Goal: Task Accomplishment & Management: Manage account settings

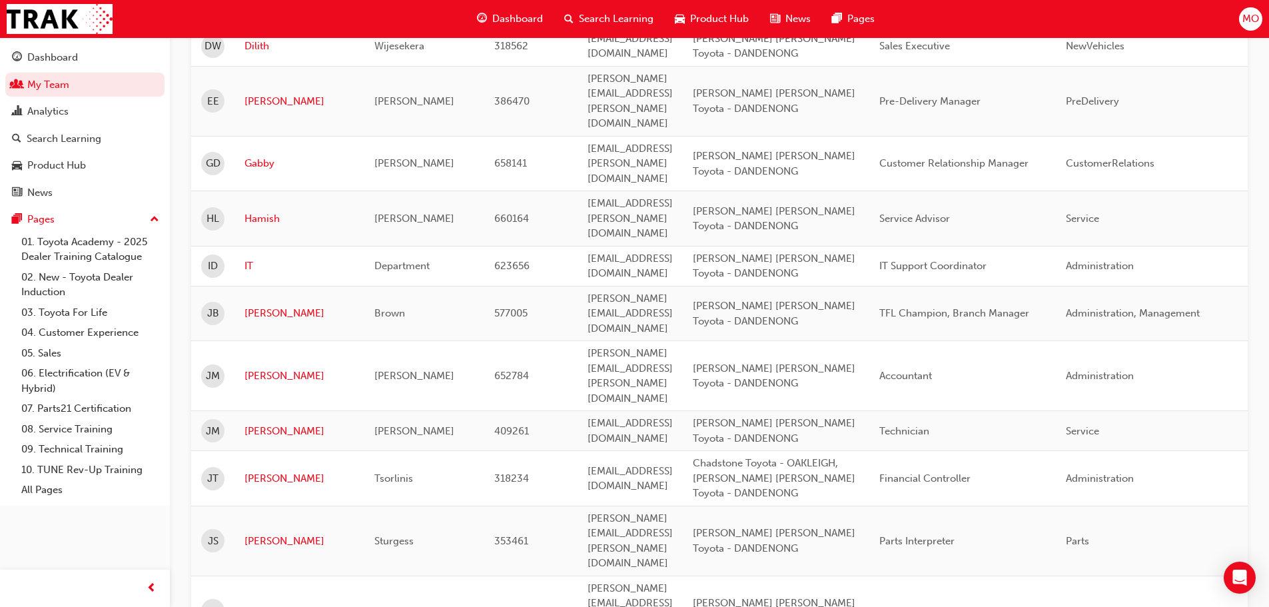
scroll to position [1799, 0]
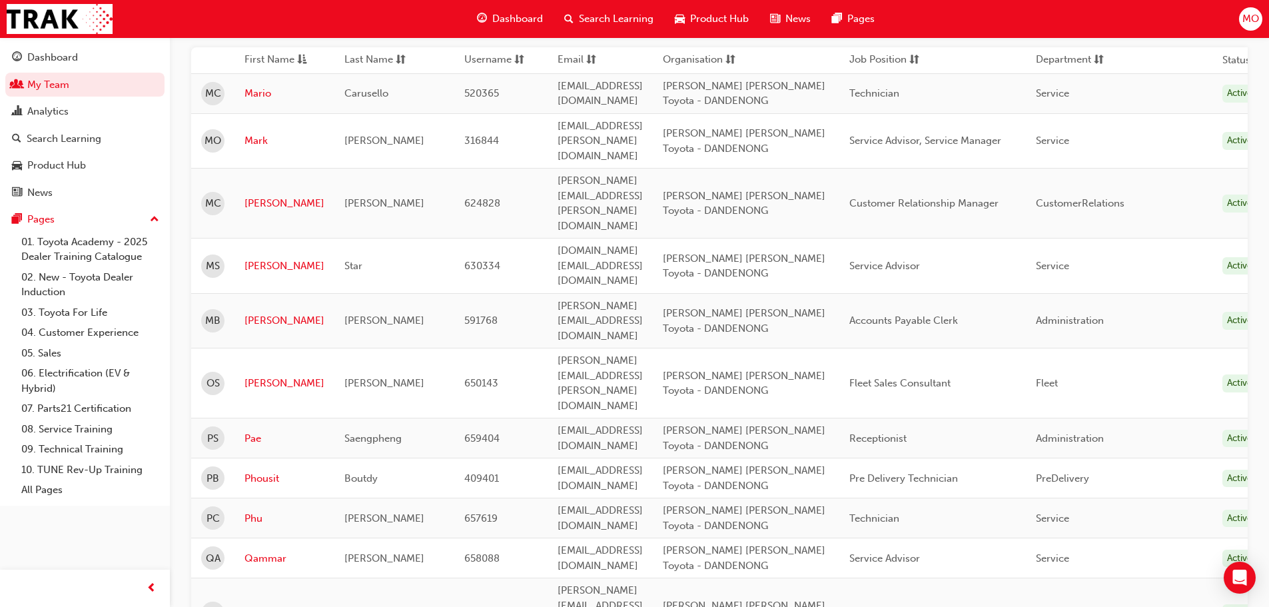
scroll to position [203, 0]
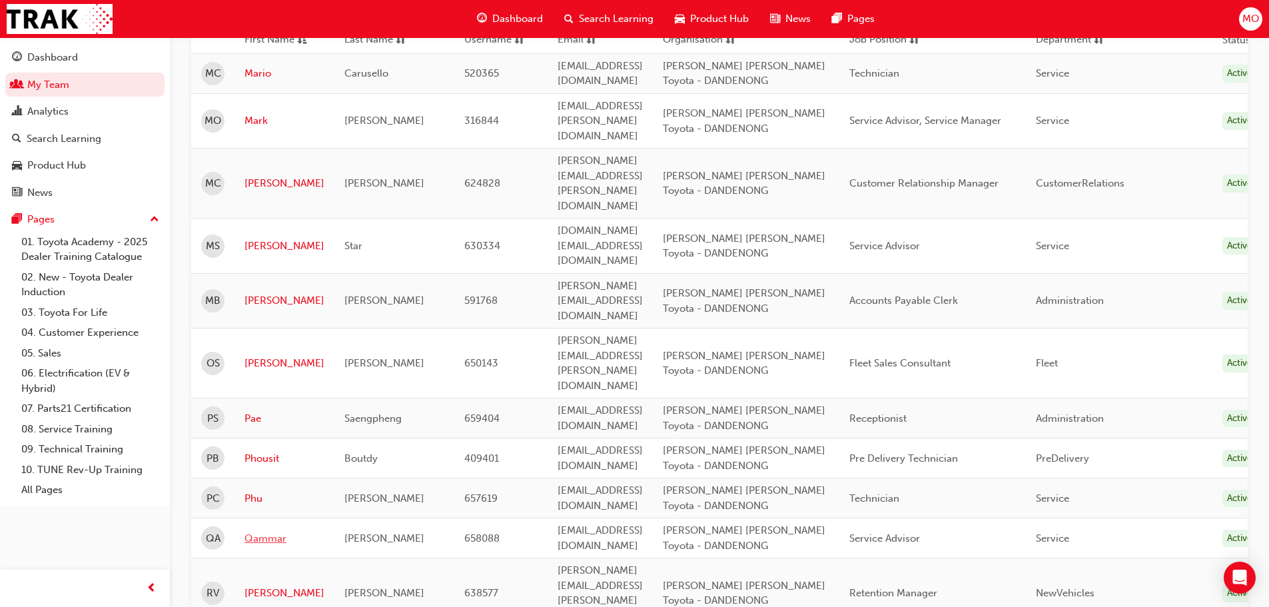
click at [254, 531] on link "Qammar" at bounding box center [284, 538] width 80 height 15
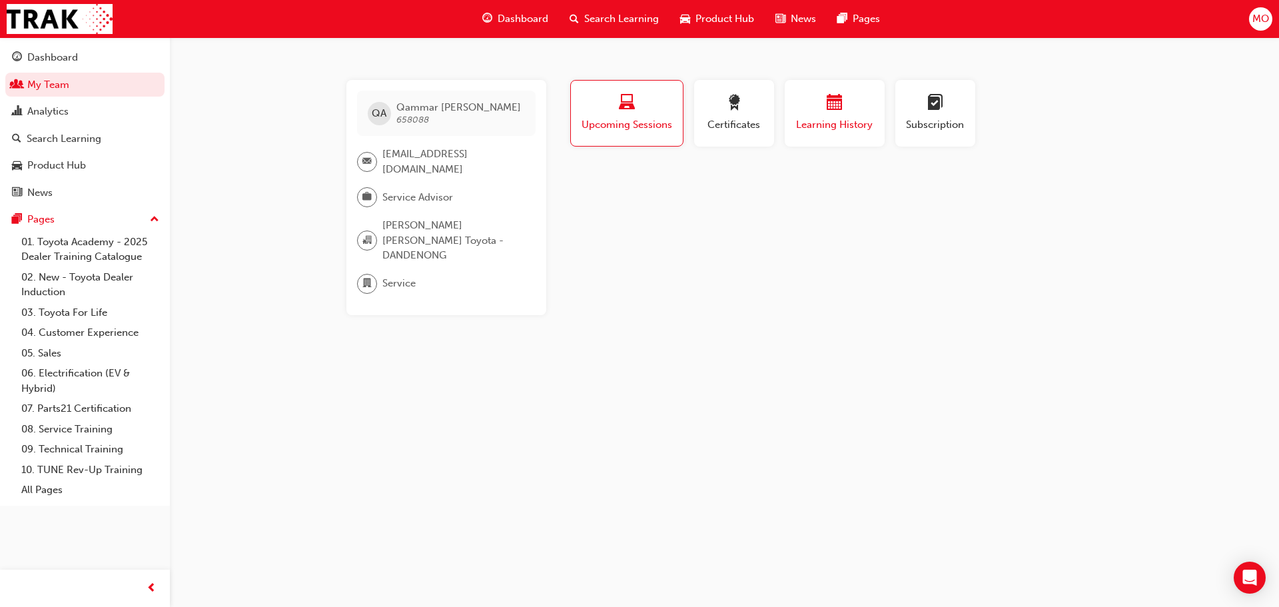
click at [822, 119] on span "Learning History" at bounding box center [835, 124] width 80 height 15
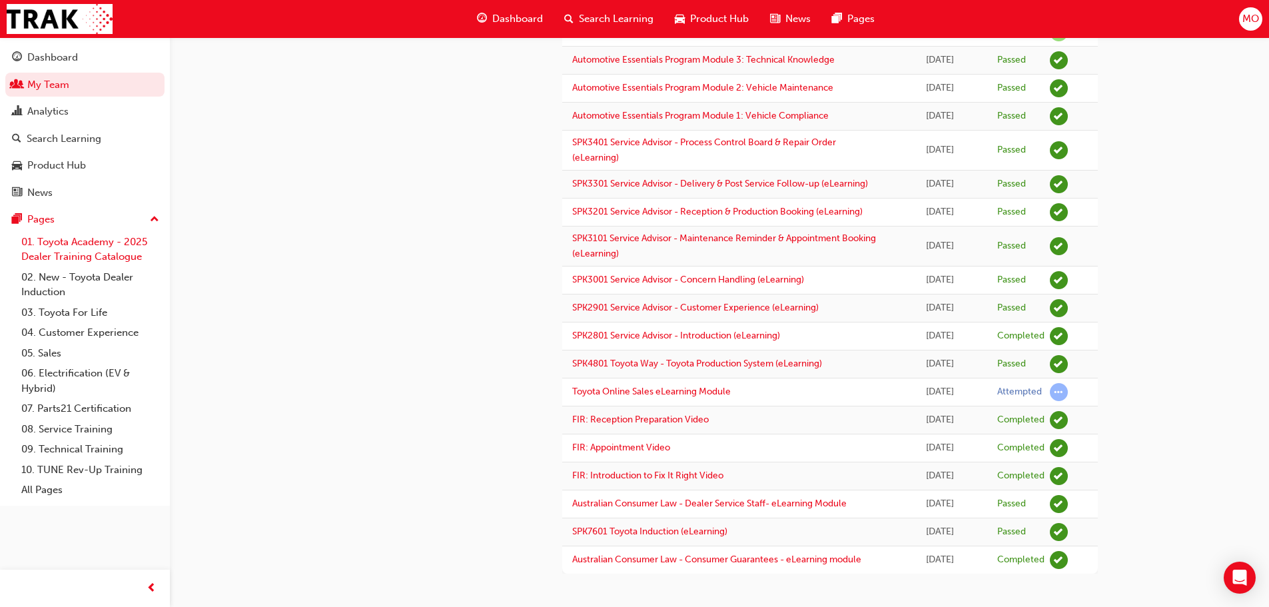
scroll to position [405, 0]
click at [64, 57] on div "Dashboard" at bounding box center [52, 57] width 51 height 15
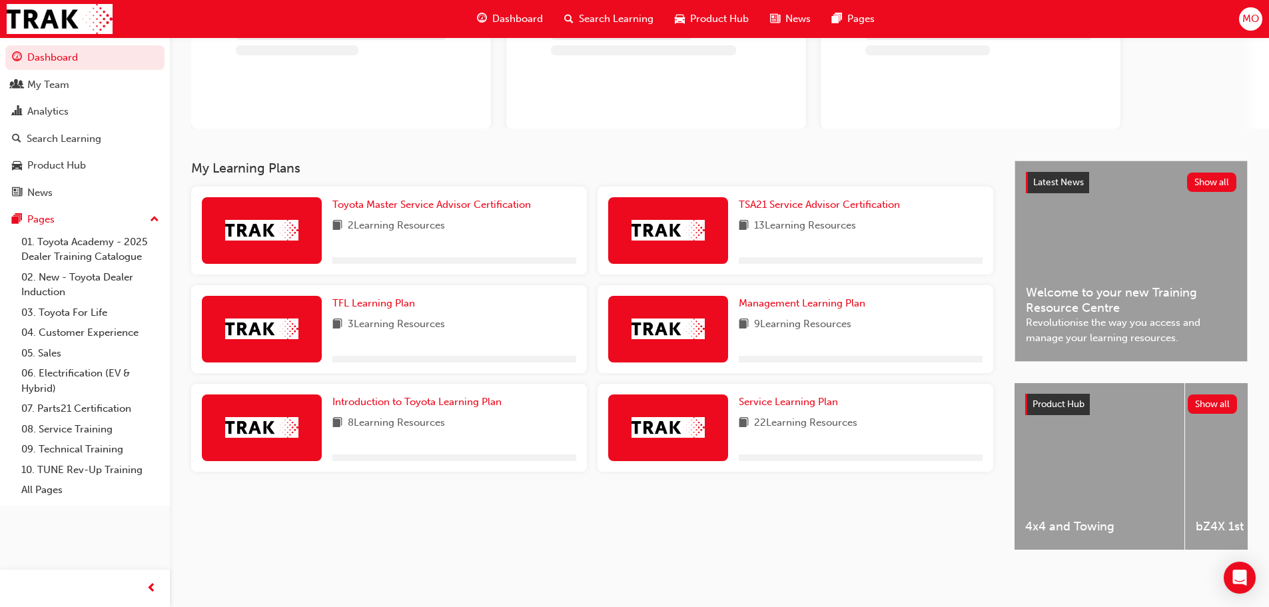
scroll to position [137, 0]
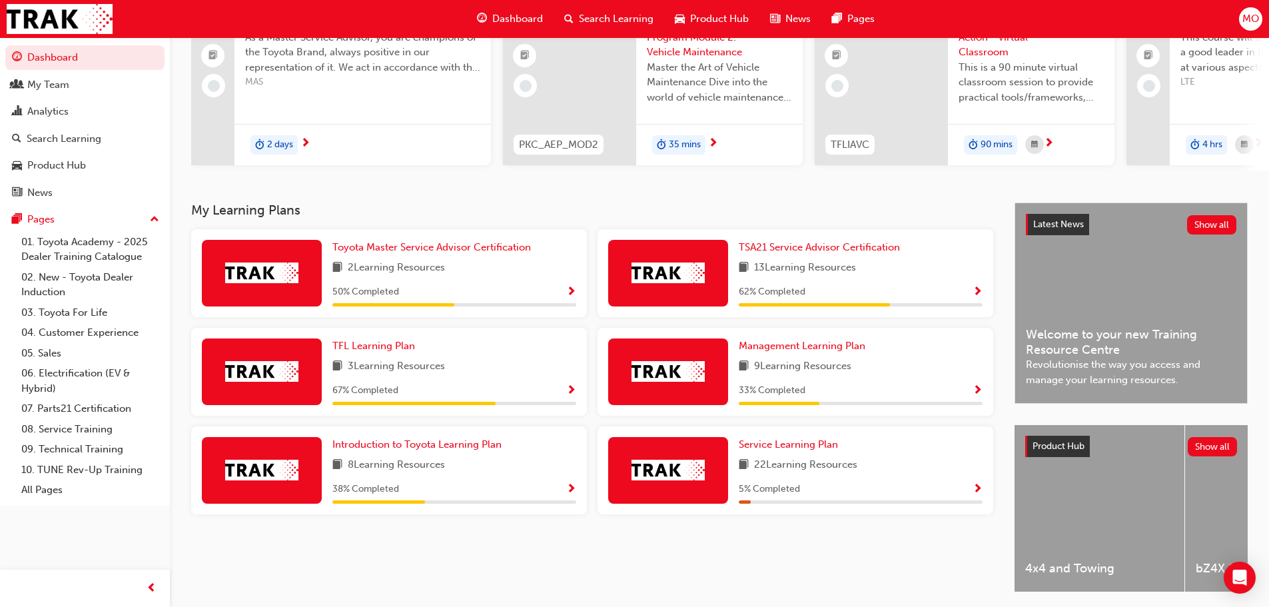
click at [290, 274] on img at bounding box center [261, 272] width 73 height 21
click at [491, 286] on div "Toyota Master Service Advisor Certification 2 Learning Resources 50 % Completed" at bounding box center [454, 273] width 244 height 67
click at [502, 250] on span "Toyota Master Service Advisor Certification" at bounding box center [431, 247] width 199 height 12
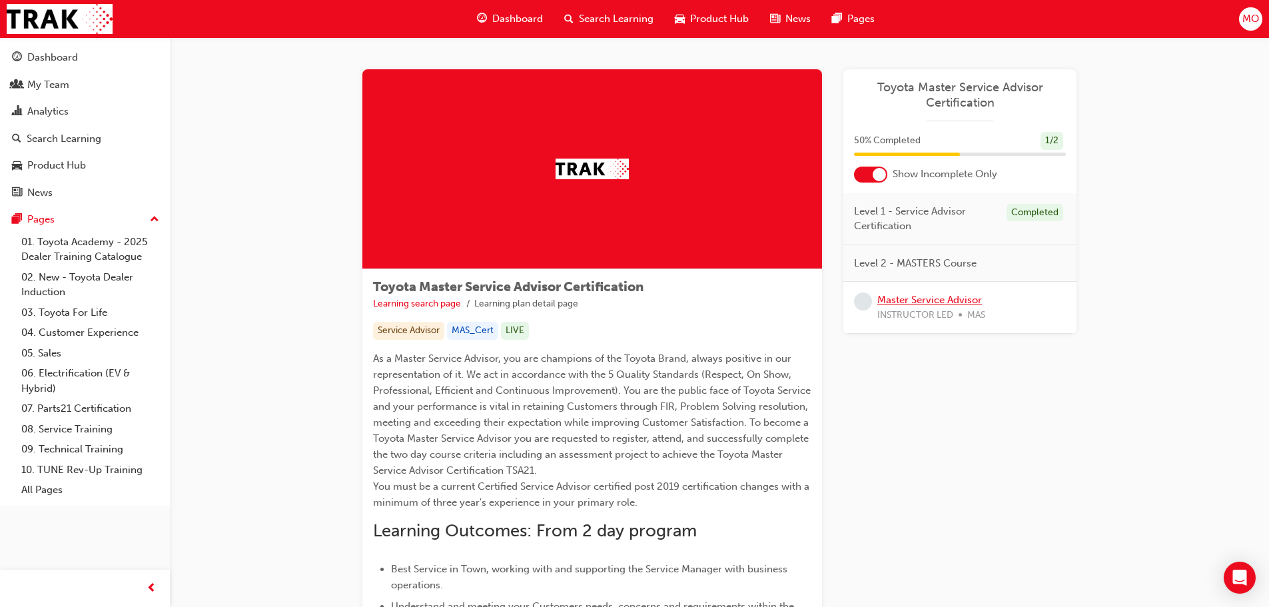
click at [925, 296] on link "Master Service Advisor" at bounding box center [929, 300] width 105 height 12
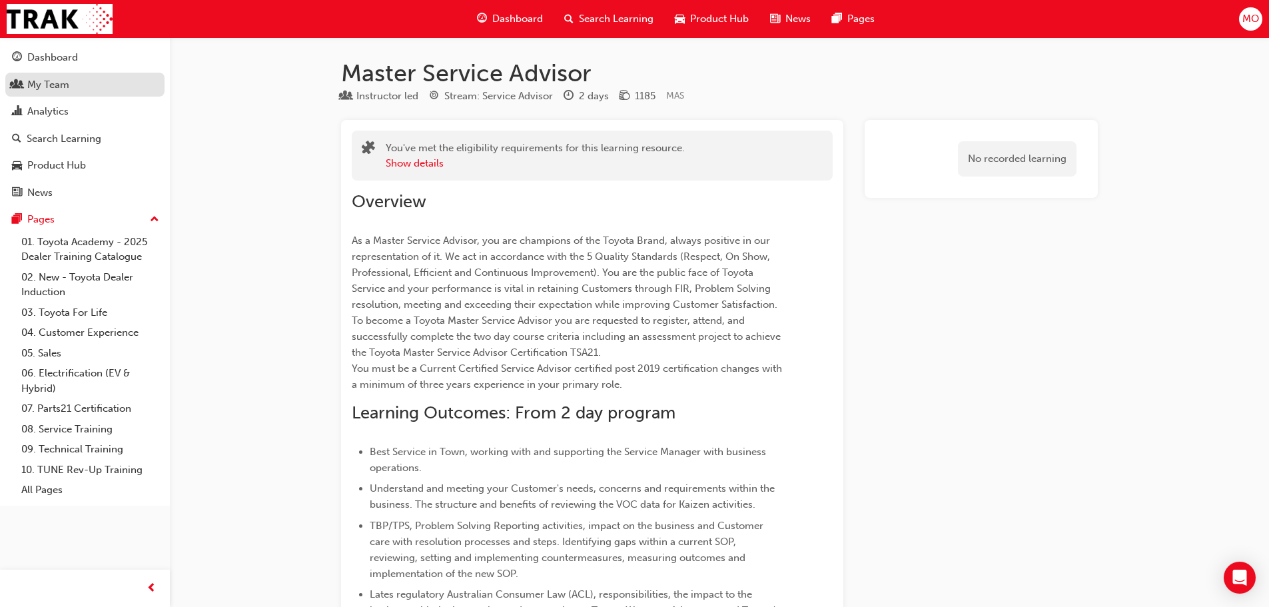
click at [58, 86] on div "My Team" at bounding box center [48, 84] width 42 height 15
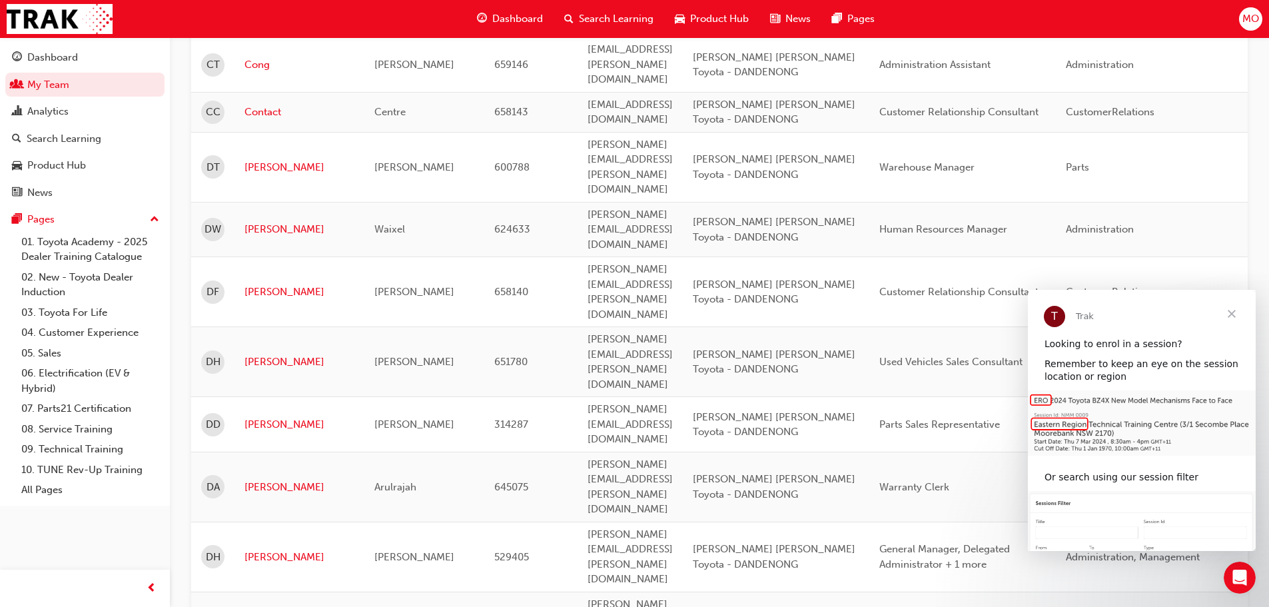
scroll to position [1266, 0]
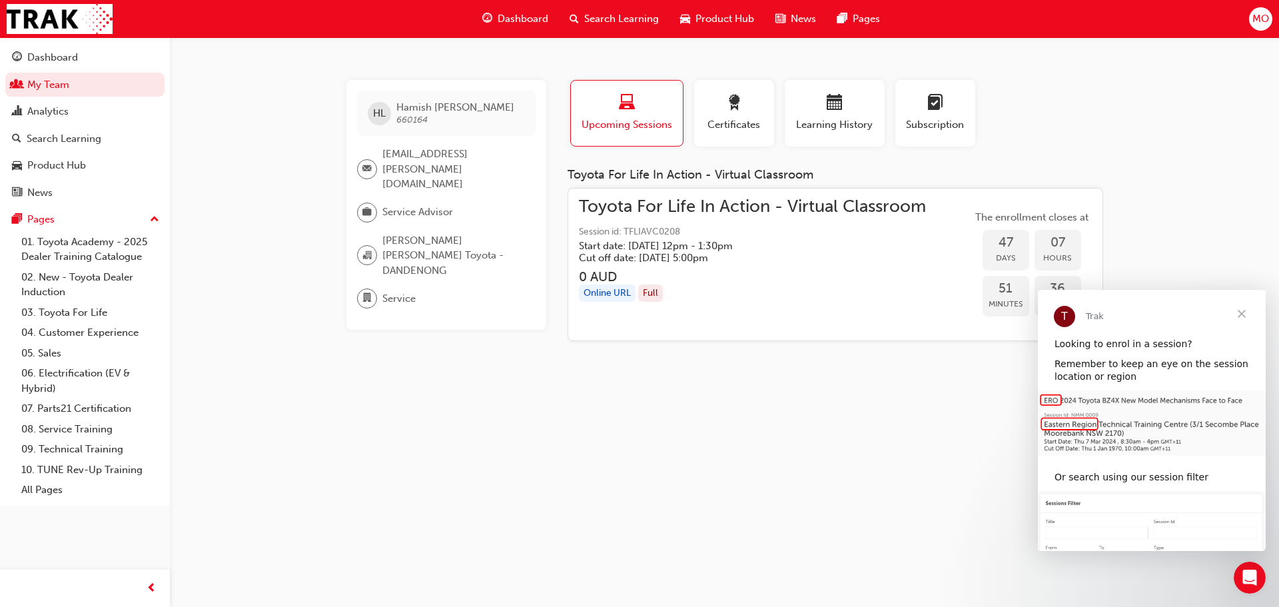
click at [609, 131] on span "Upcoming Sessions" at bounding box center [627, 124] width 92 height 15
click at [749, 113] on div "button" at bounding box center [734, 105] width 60 height 21
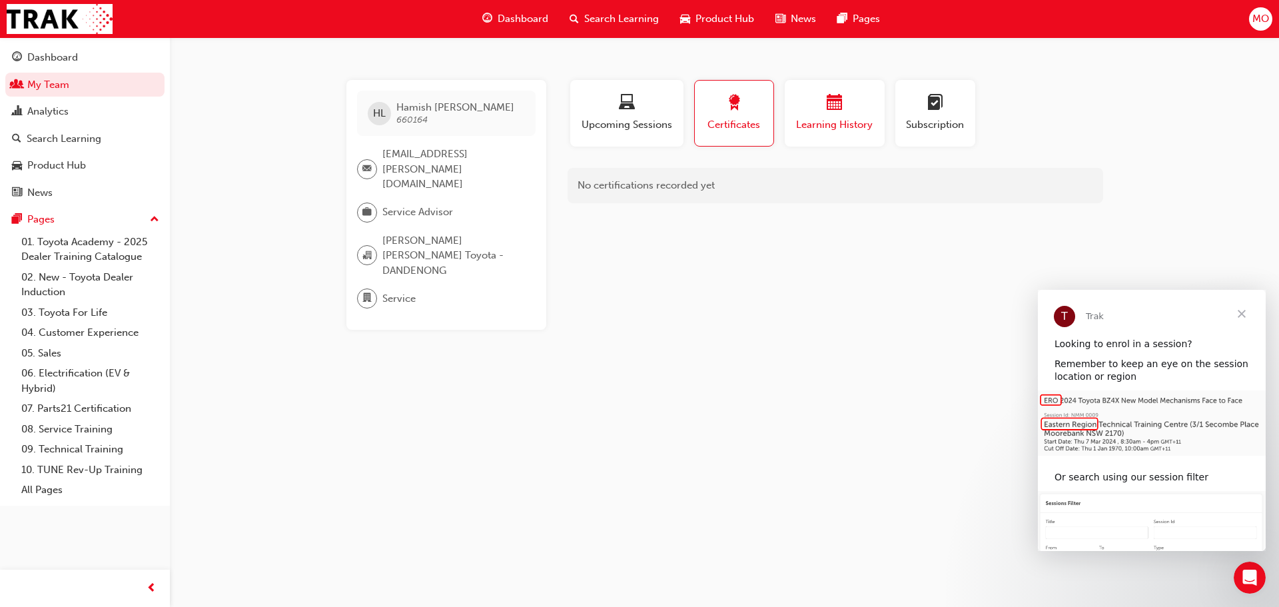
click at [834, 109] on span "calendar-icon" at bounding box center [835, 104] width 16 height 18
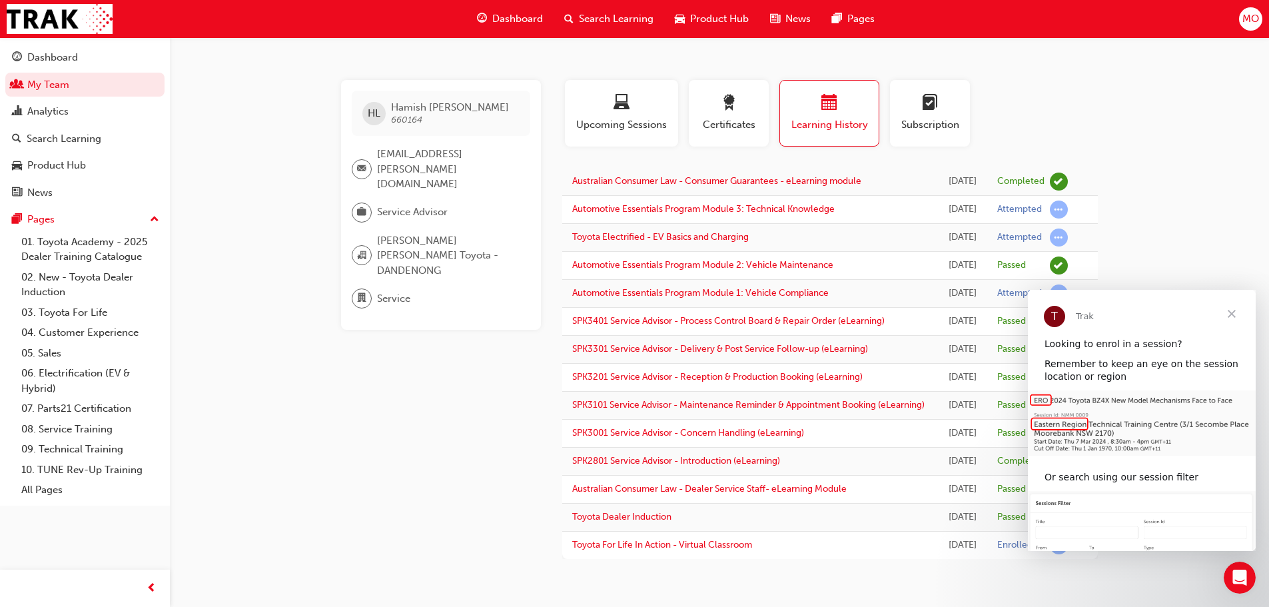
click at [631, 17] on span "Search Learning" at bounding box center [616, 18] width 75 height 15
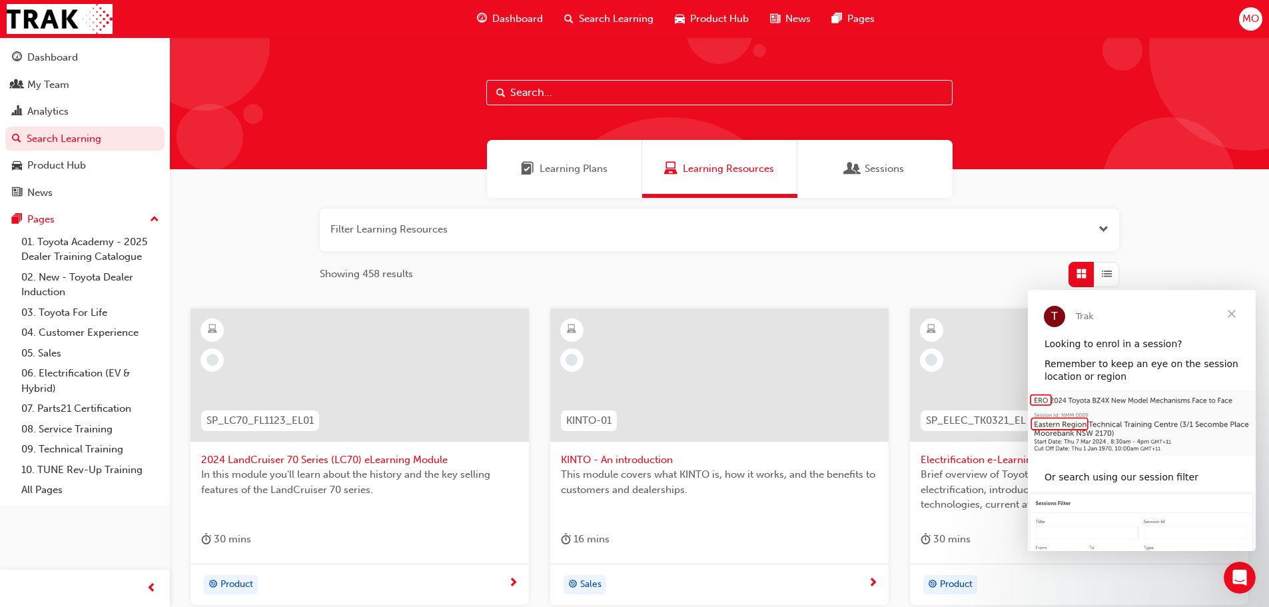
click at [583, 88] on input "text" at bounding box center [719, 92] width 466 height 25
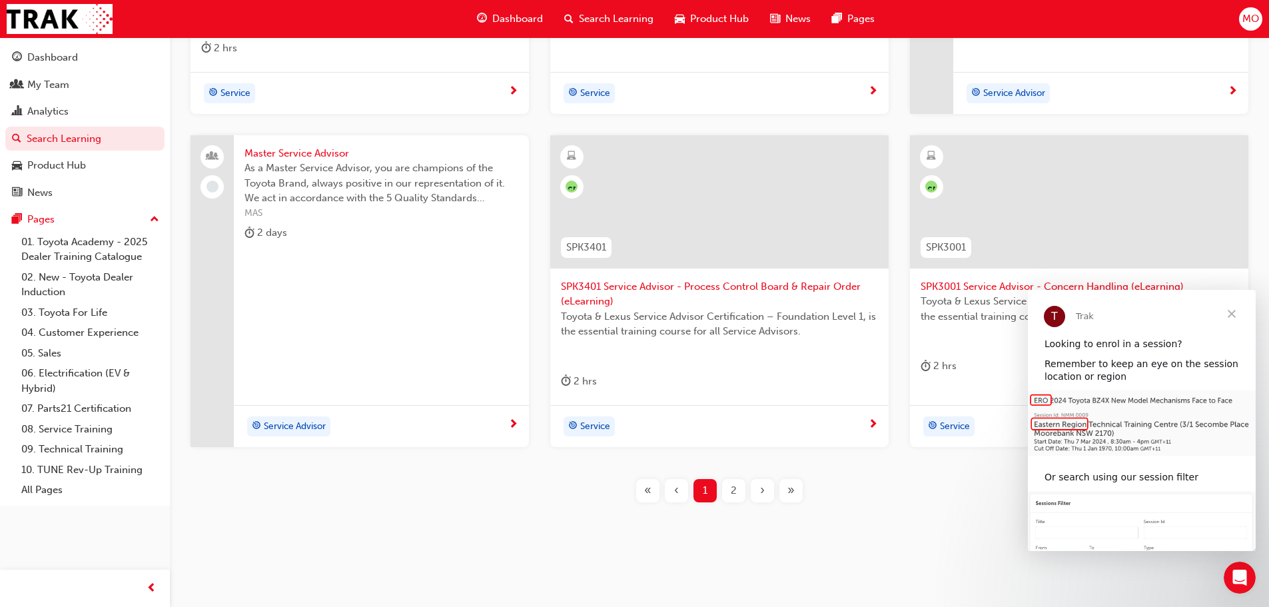
scroll to position [510, 0]
type input "service advisor"
click at [734, 490] on span "2" at bounding box center [734, 487] width 6 height 15
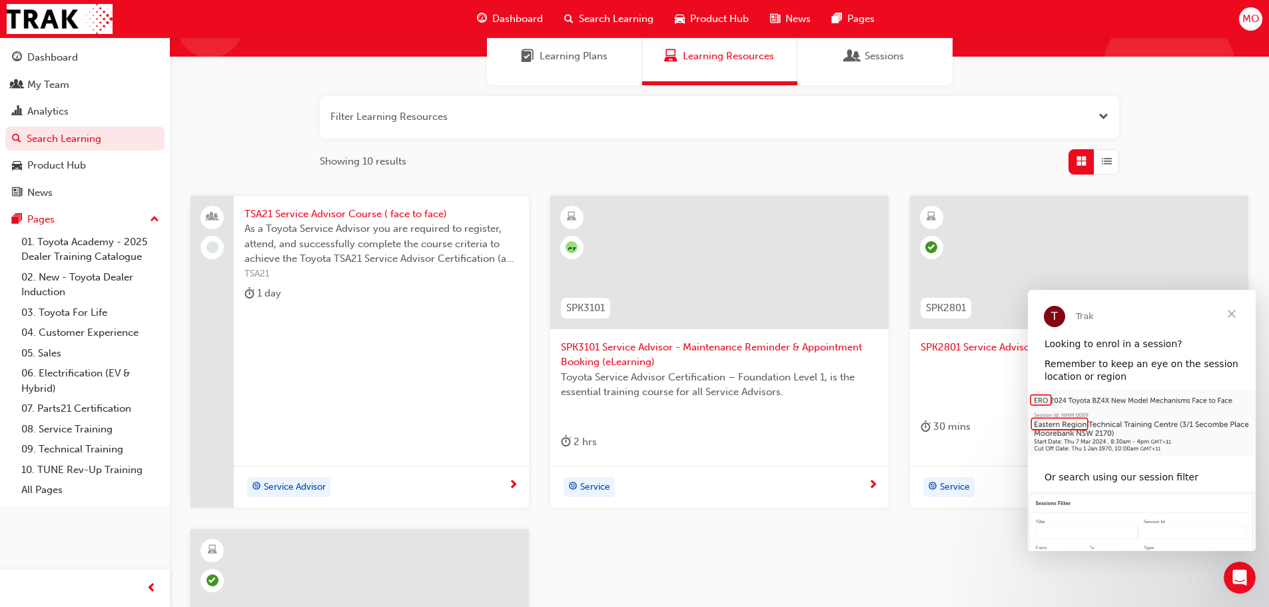
scroll to position [110, 0]
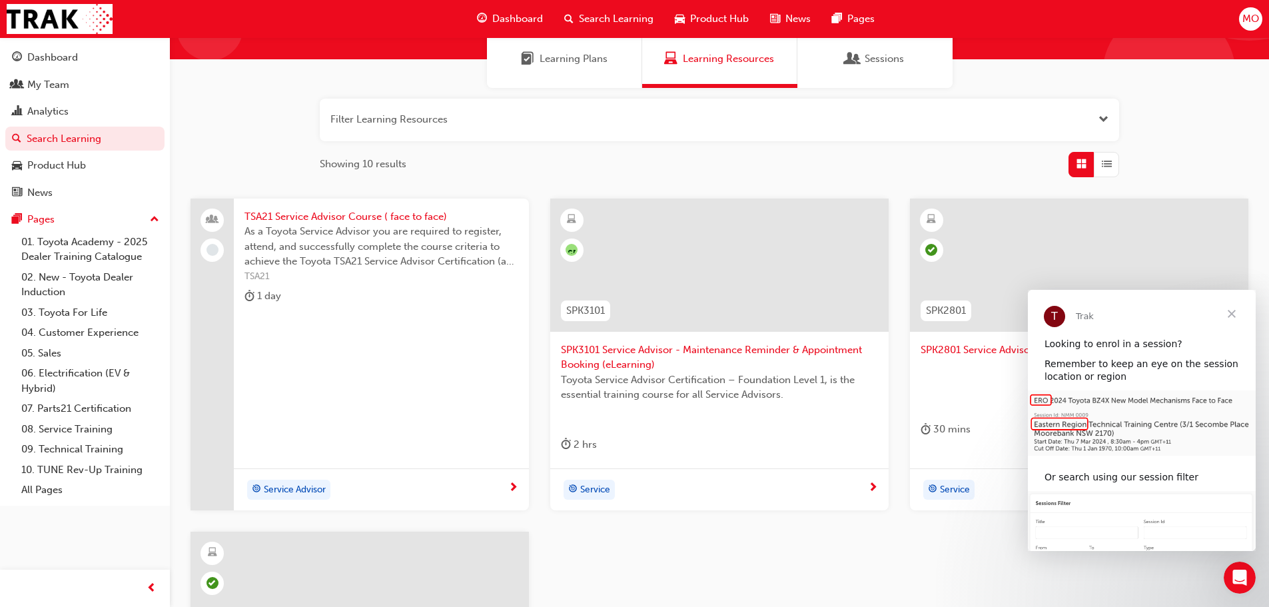
click at [320, 246] on span "As a Toyota Service Advisor you are required to register, attend, and successfu…" at bounding box center [381, 246] width 274 height 45
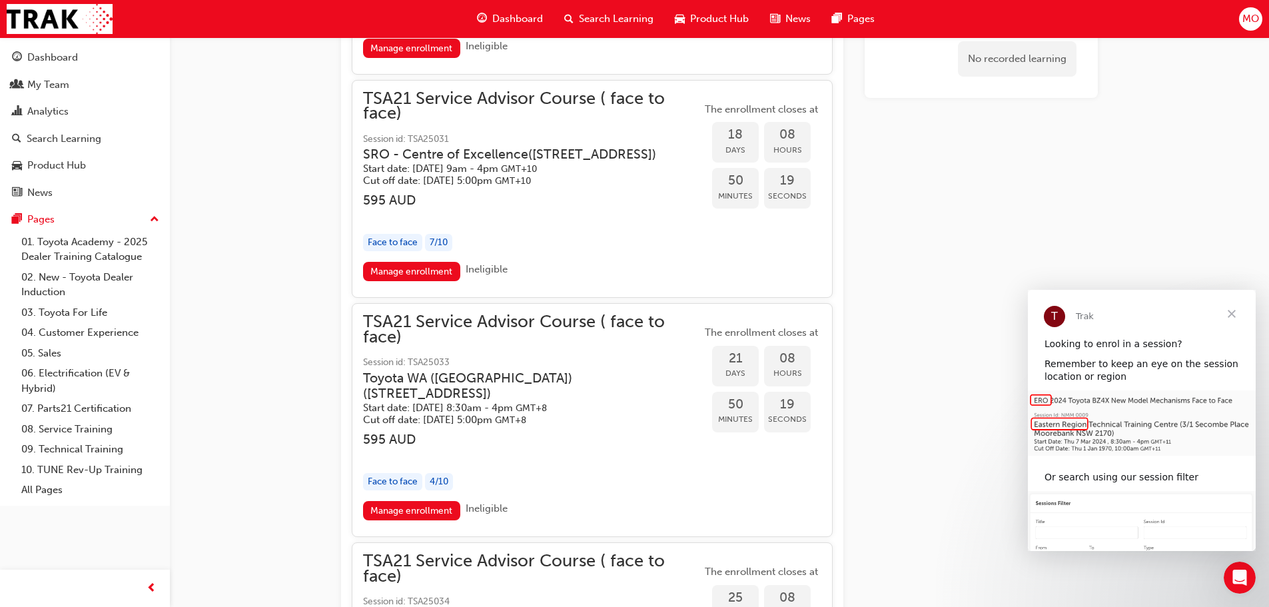
scroll to position [1687, 0]
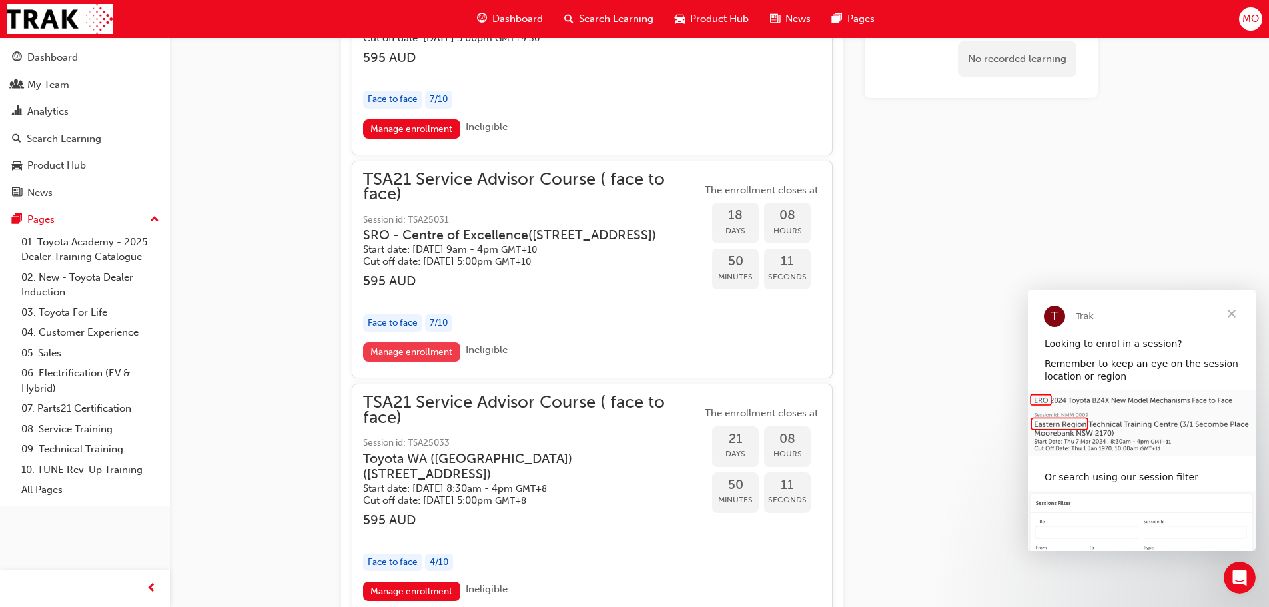
click at [405, 362] on link "Manage enrollment" at bounding box center [411, 351] width 97 height 19
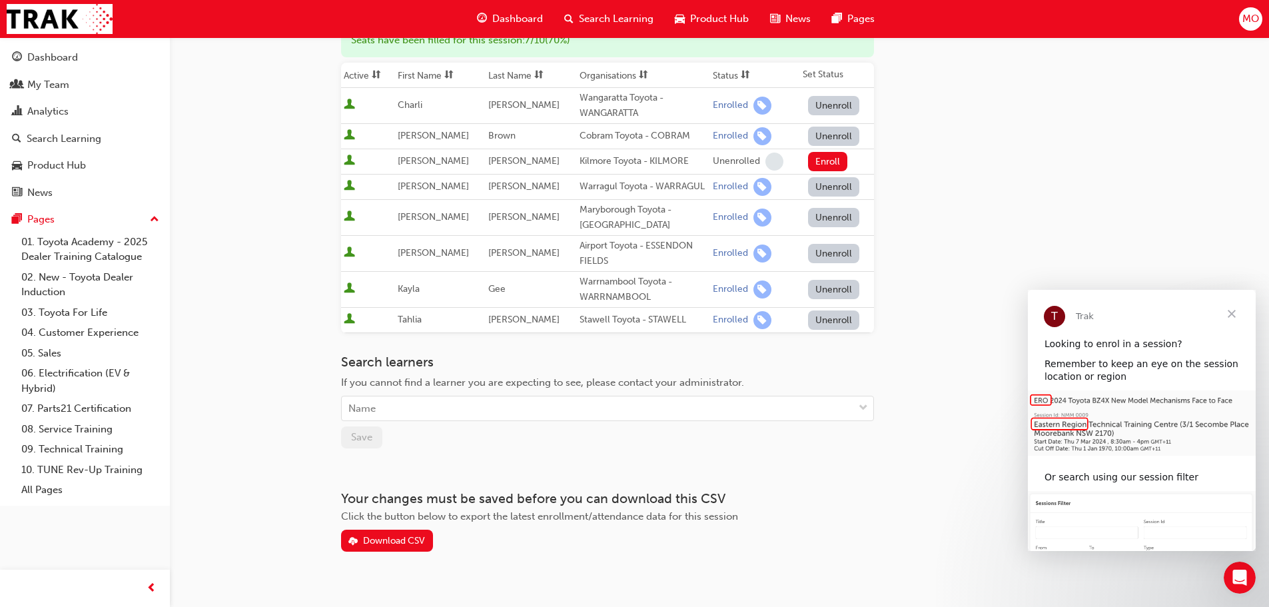
scroll to position [200, 0]
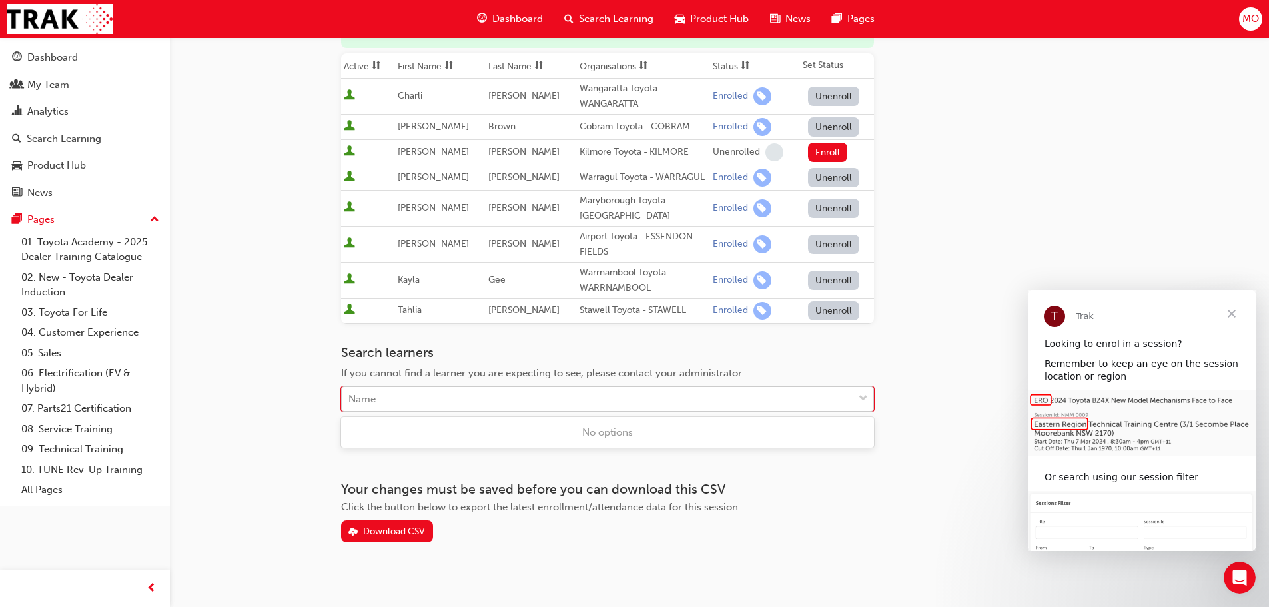
click at [467, 398] on div "Name" at bounding box center [598, 399] width 512 height 23
type input "ham"
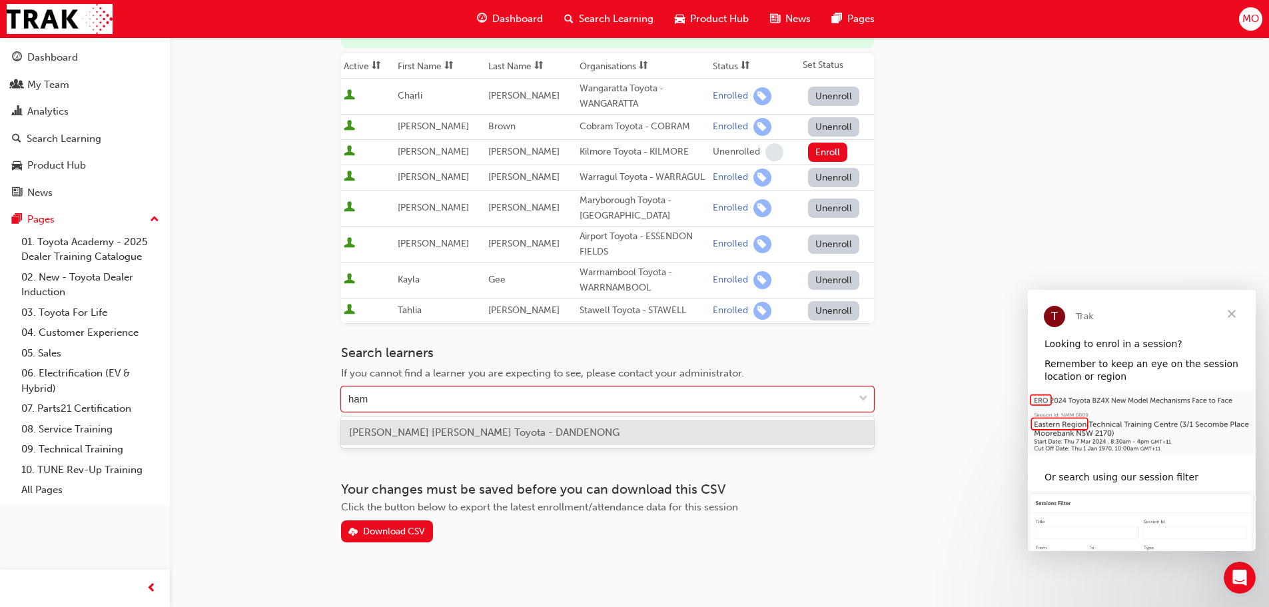
click at [528, 439] on div "[PERSON_NAME] [PERSON_NAME] Toyota - DANDENONG" at bounding box center [607, 433] width 533 height 26
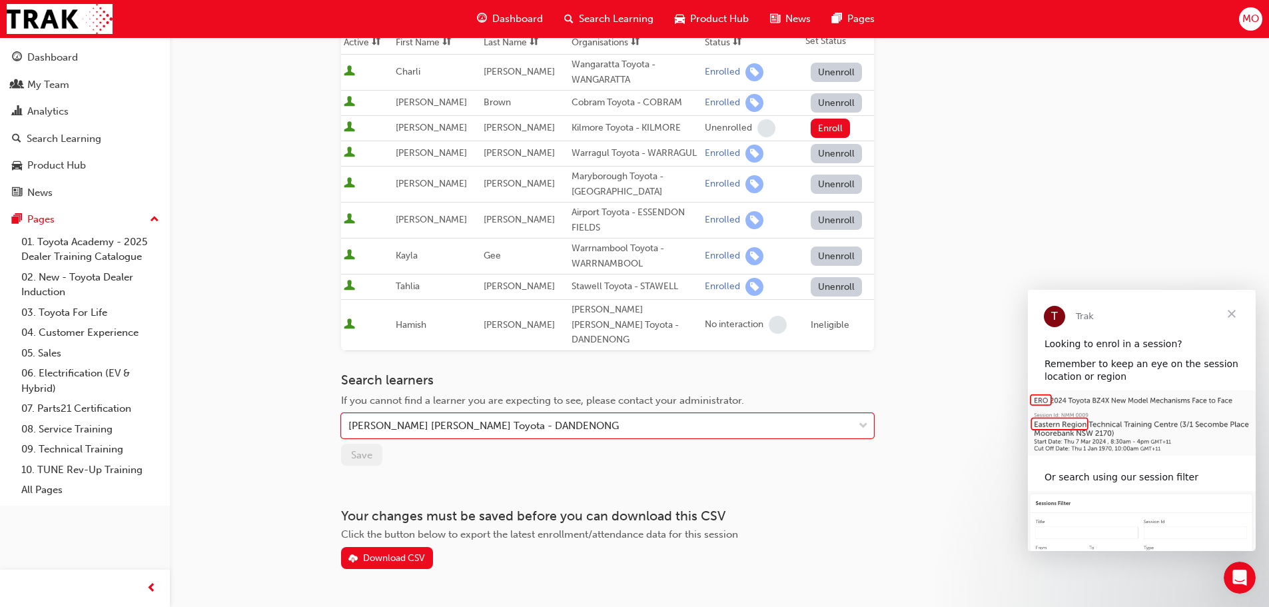
scroll to position [247, 0]
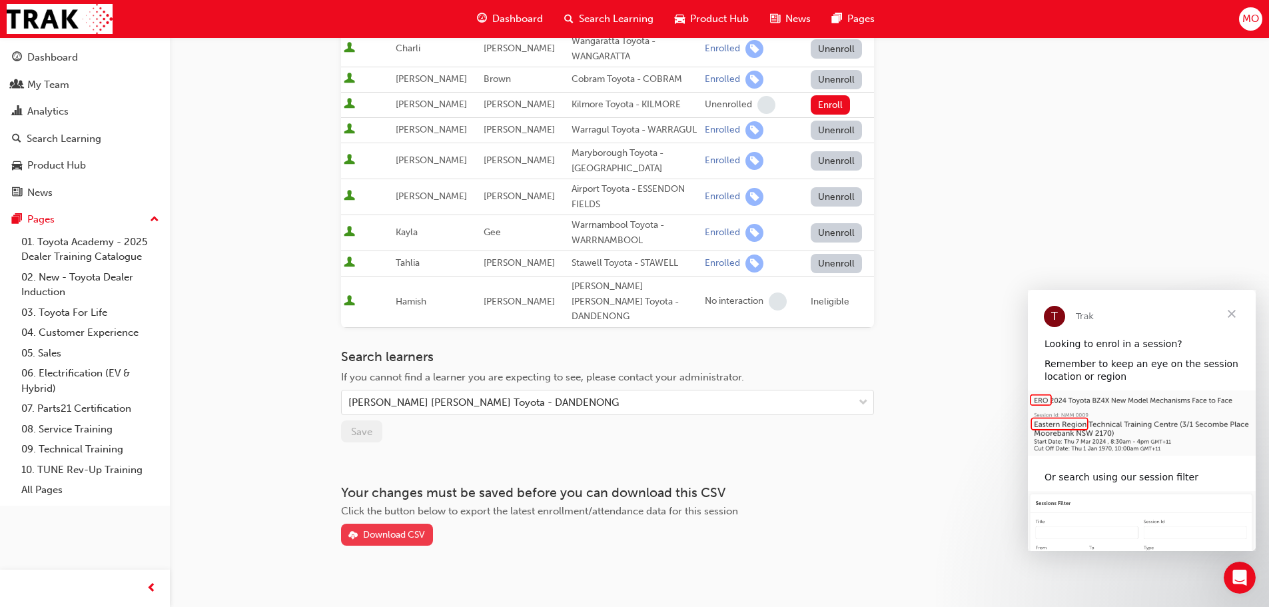
click at [393, 529] on div "Download CSV" at bounding box center [394, 534] width 62 height 11
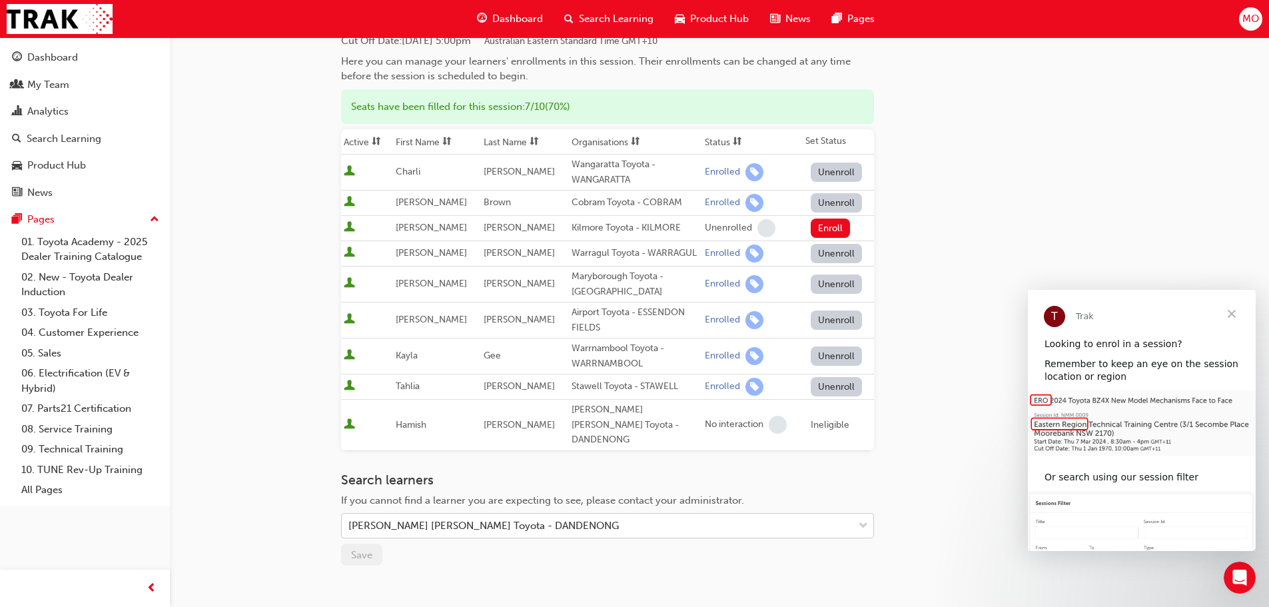
scroll to position [200, 0]
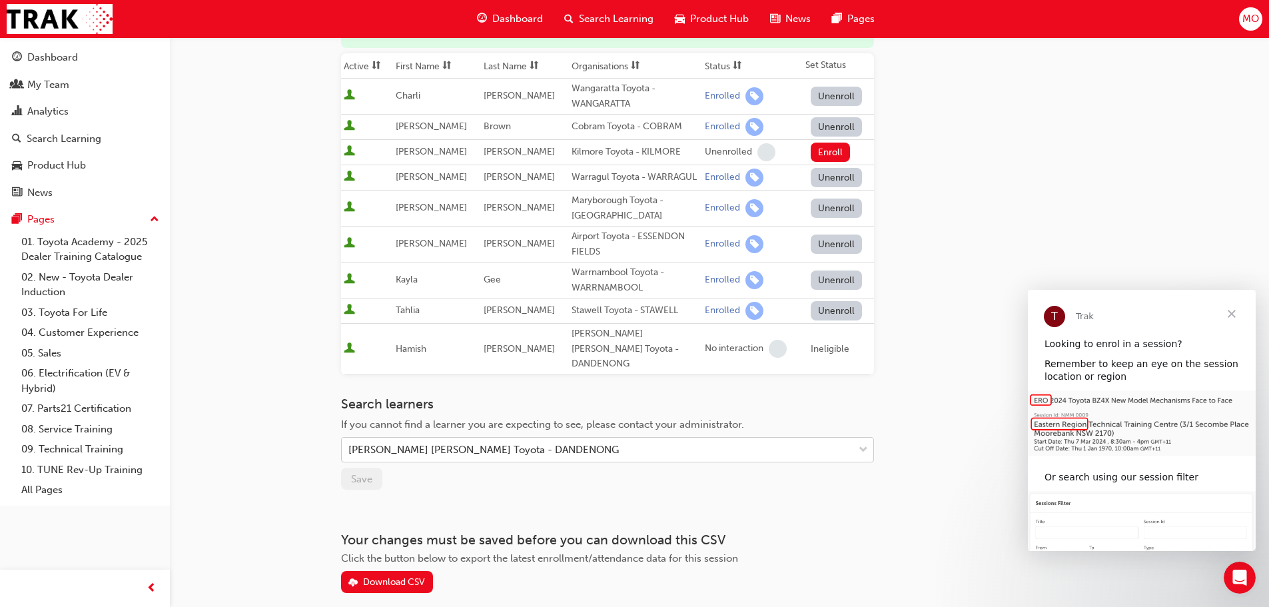
click at [506, 442] on div "[PERSON_NAME] [PERSON_NAME] Toyota - DANDENONG" at bounding box center [483, 449] width 270 height 15
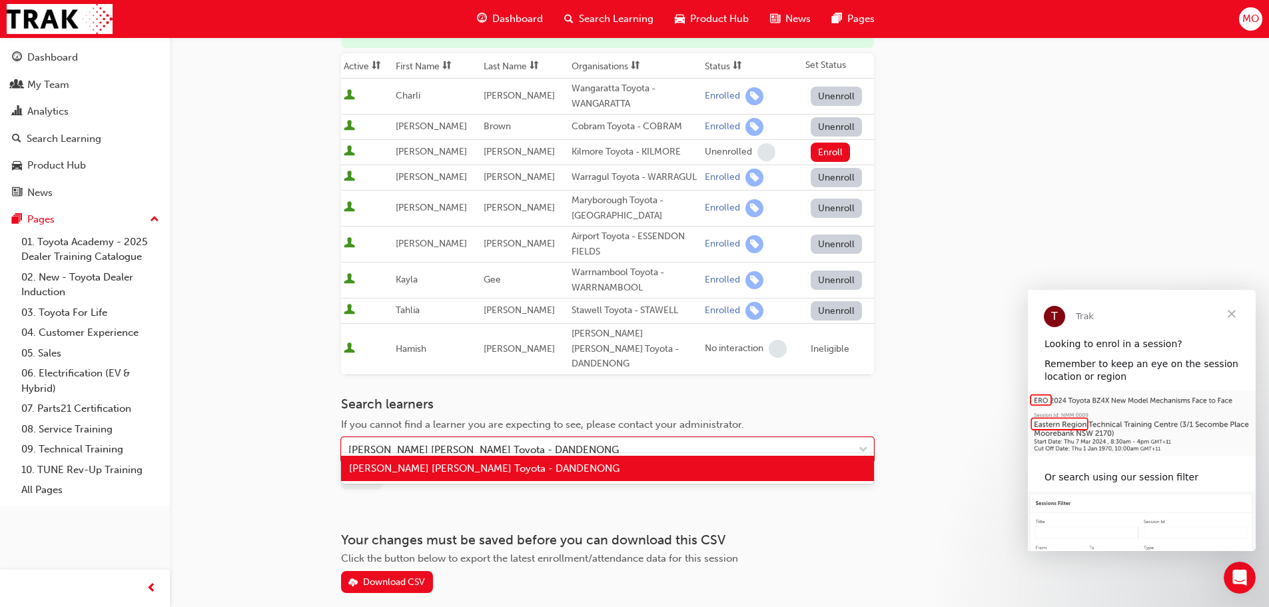
click at [502, 470] on span "[PERSON_NAME] [PERSON_NAME] Toyota - DANDENONG" at bounding box center [484, 468] width 270 height 12
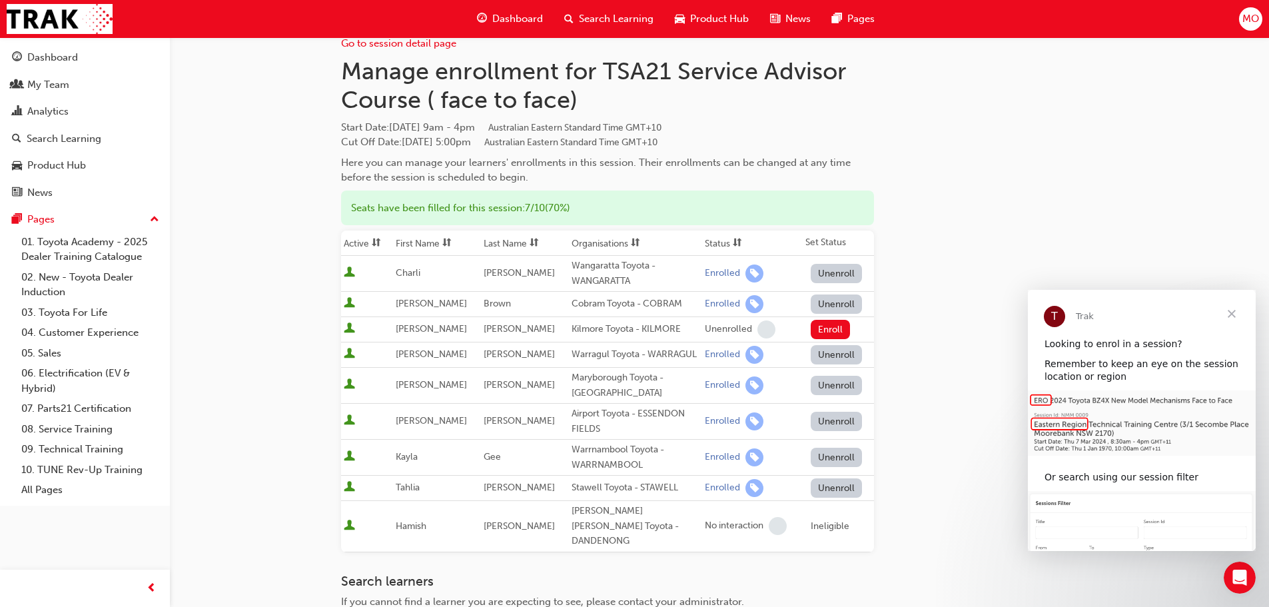
scroll to position [0, 0]
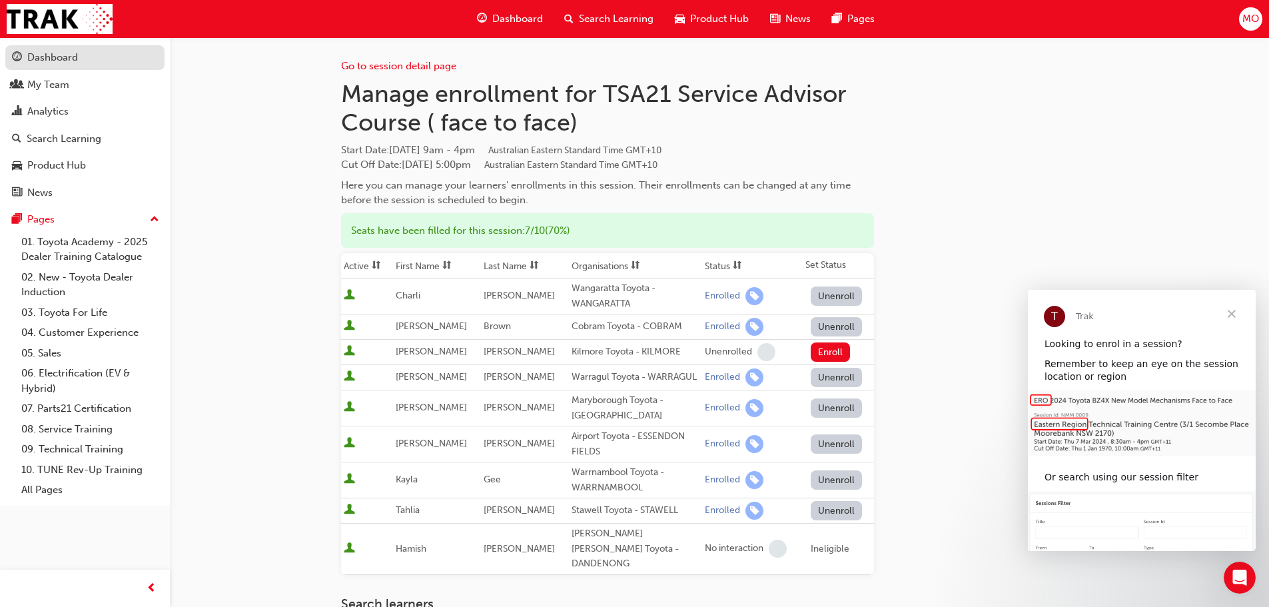
click at [54, 61] on div "Dashboard" at bounding box center [52, 57] width 51 height 15
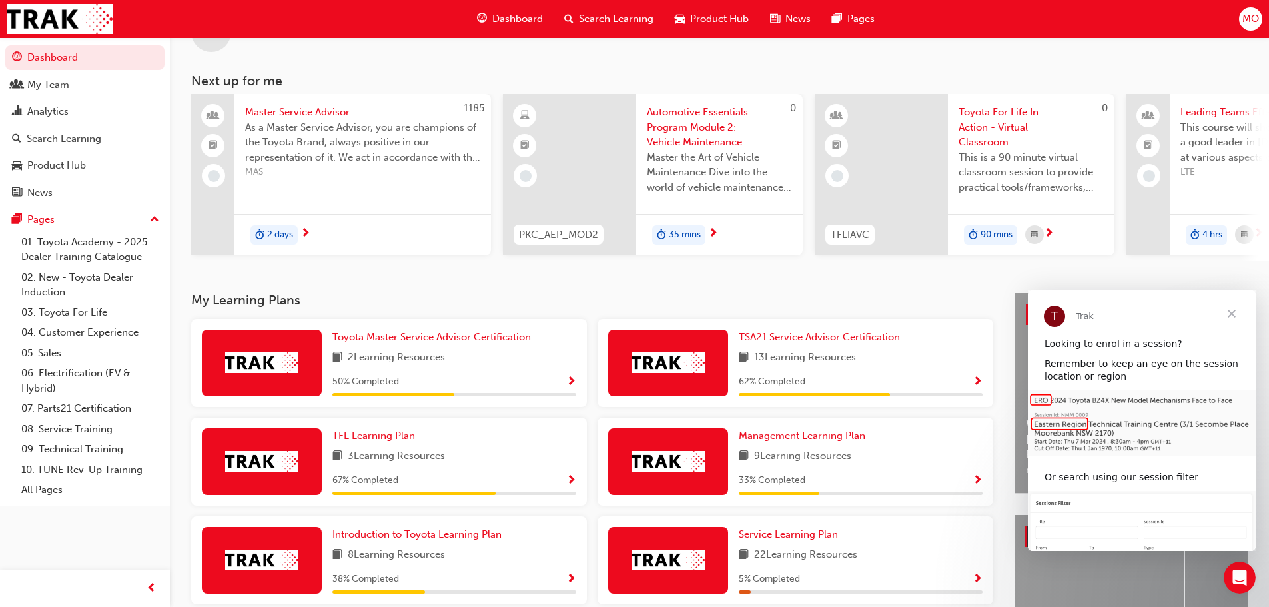
scroll to position [189, 0]
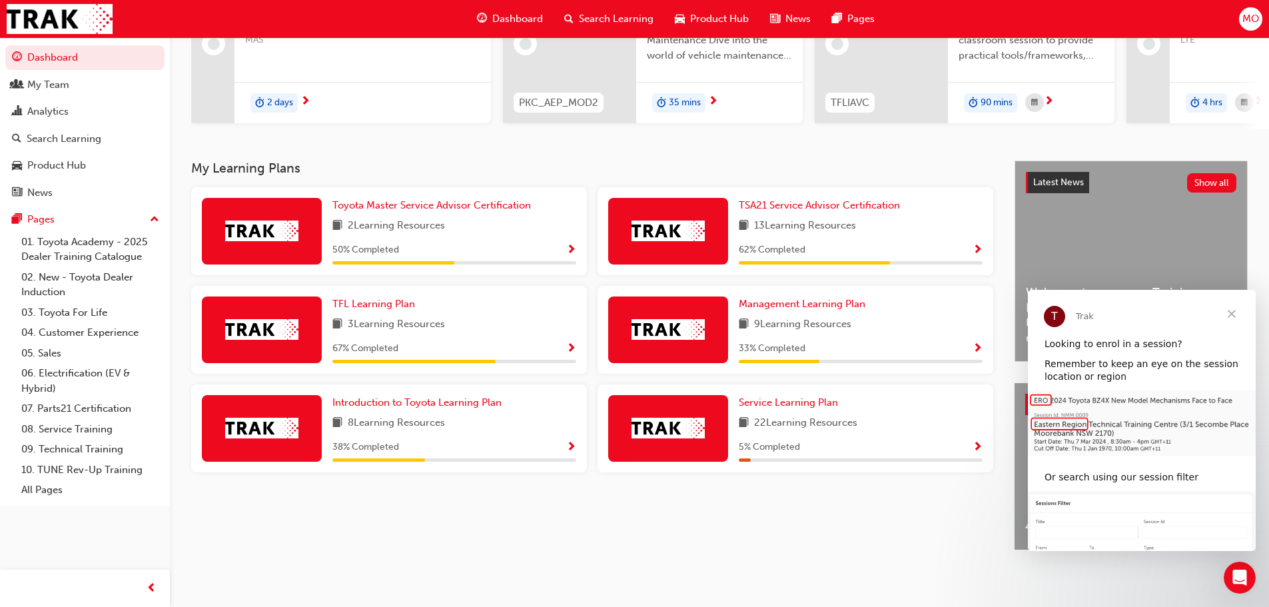
click at [1232, 316] on span "Close" at bounding box center [1232, 314] width 48 height 48
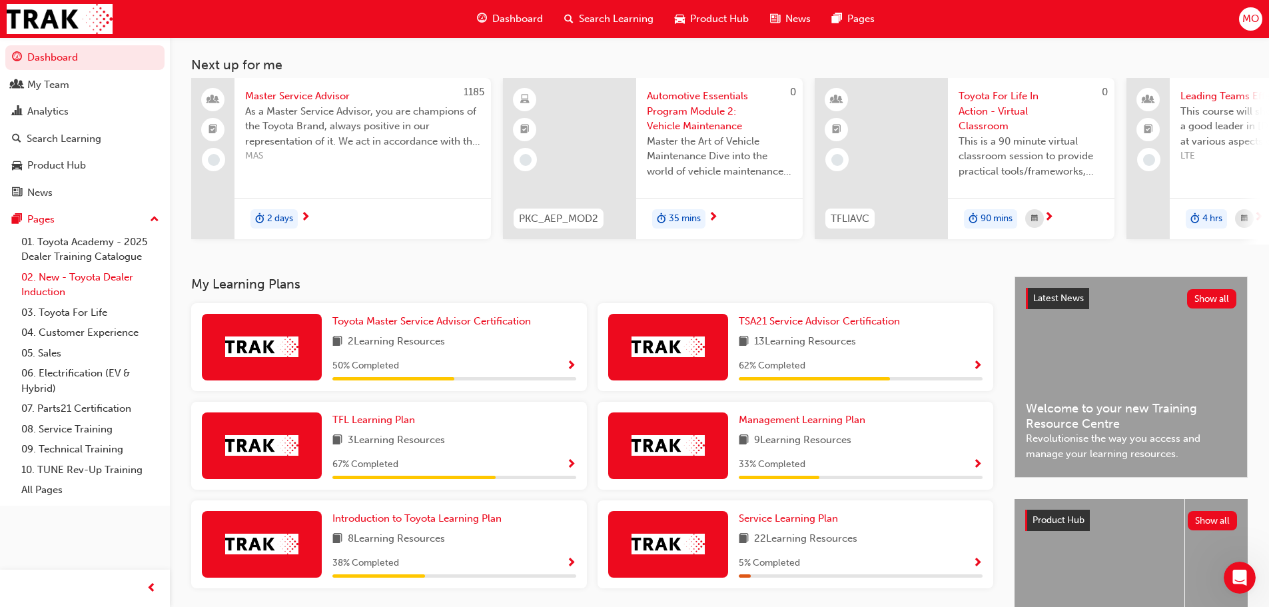
scroll to position [0, 0]
